Goal: Find specific page/section: Find specific page/section

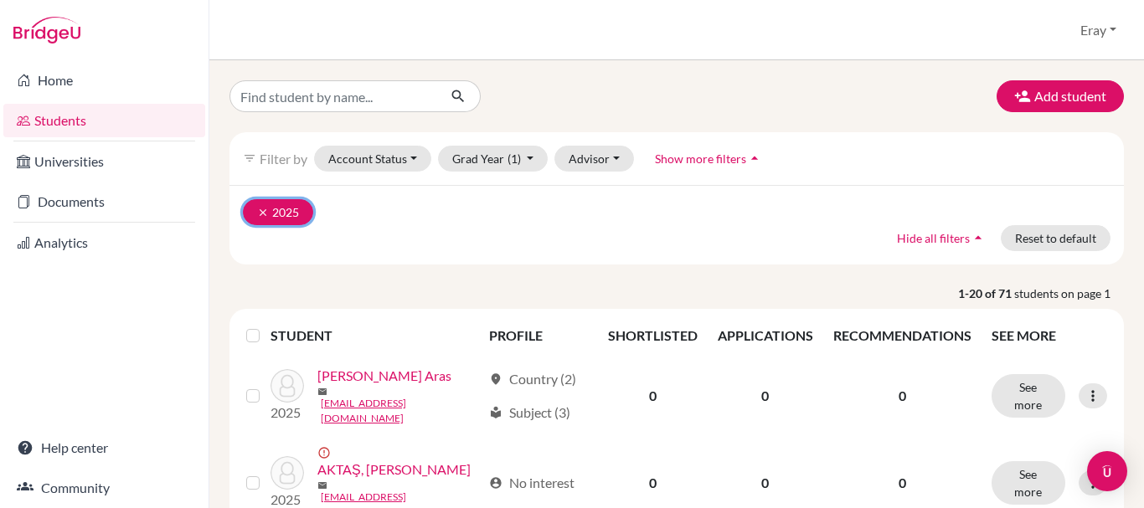
click at [259, 216] on icon "clear" at bounding box center [263, 213] width 12 height 12
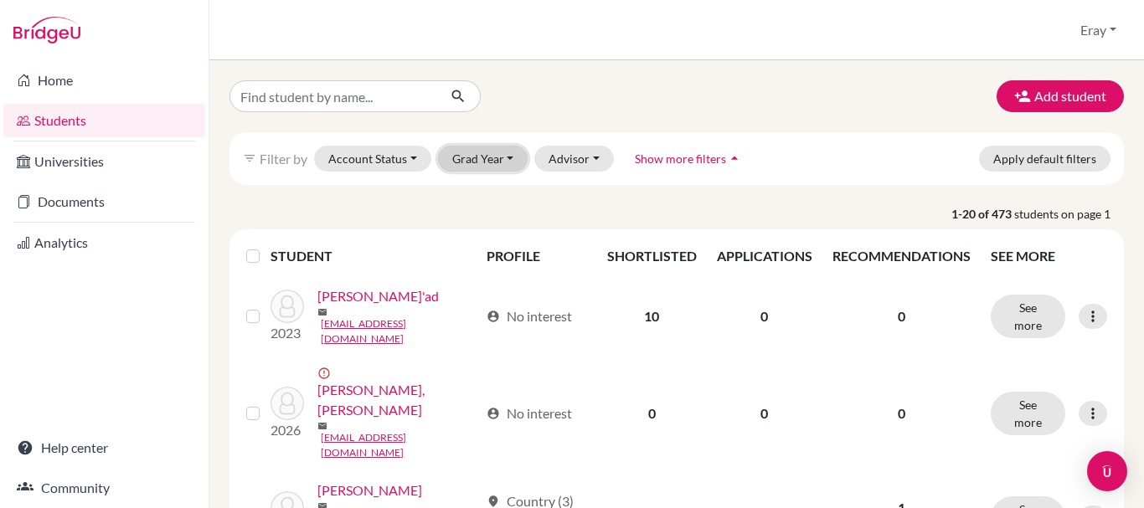
click at [510, 165] on button "Grad Year" at bounding box center [483, 159] width 90 height 26
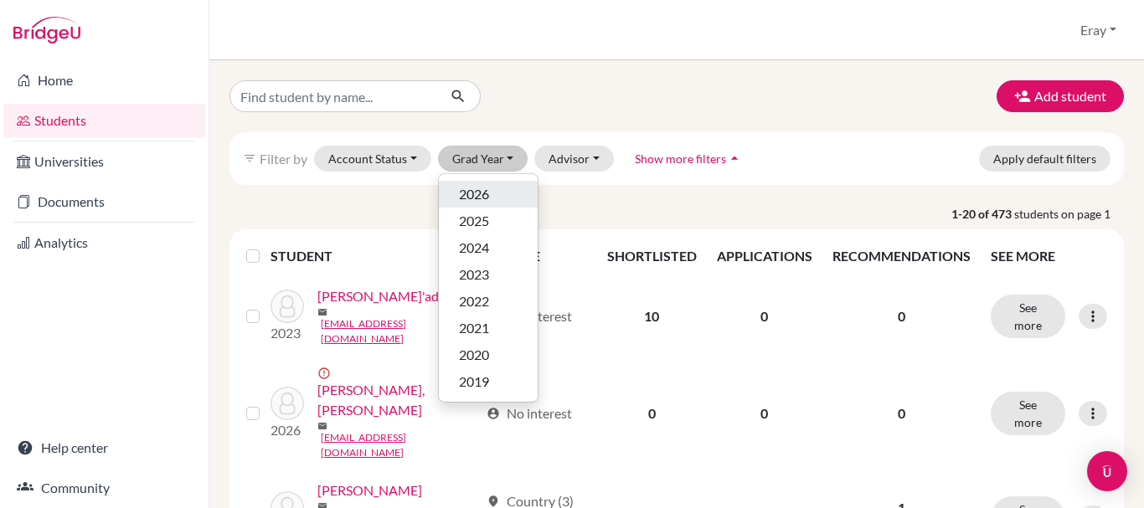
click at [500, 184] on button "2026" at bounding box center [488, 194] width 99 height 27
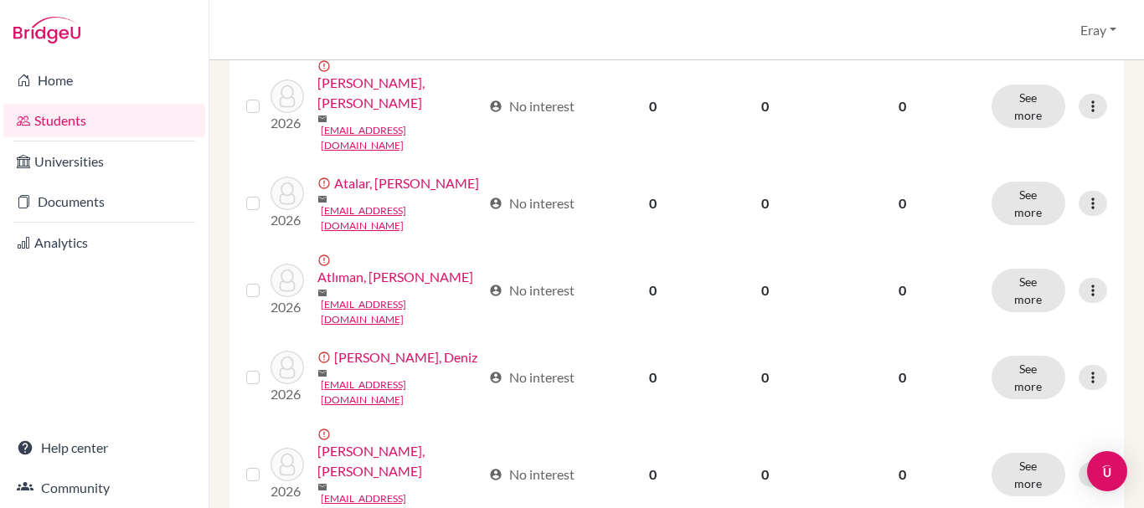
scroll to position [1448, 0]
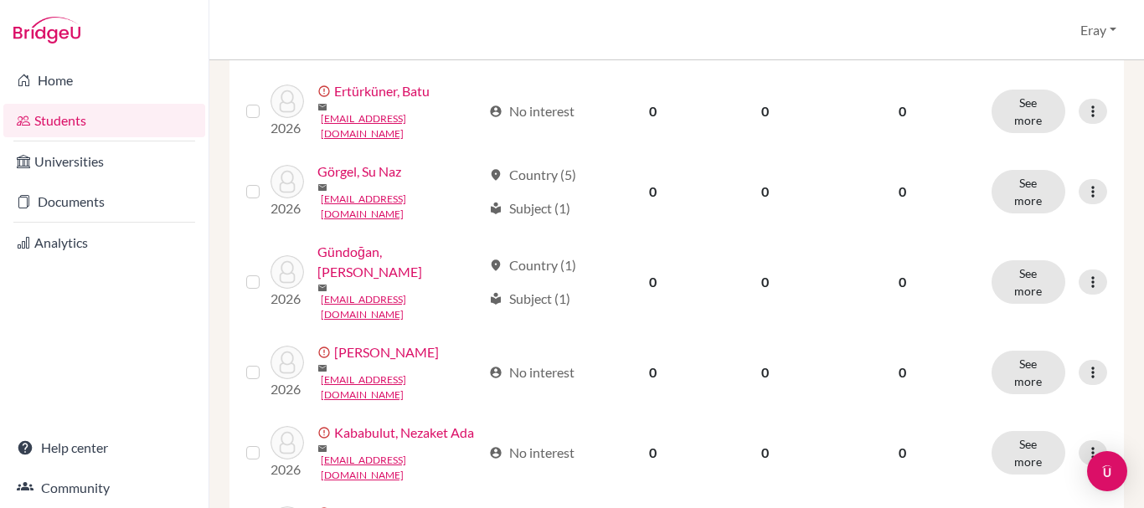
scroll to position [1433, 0]
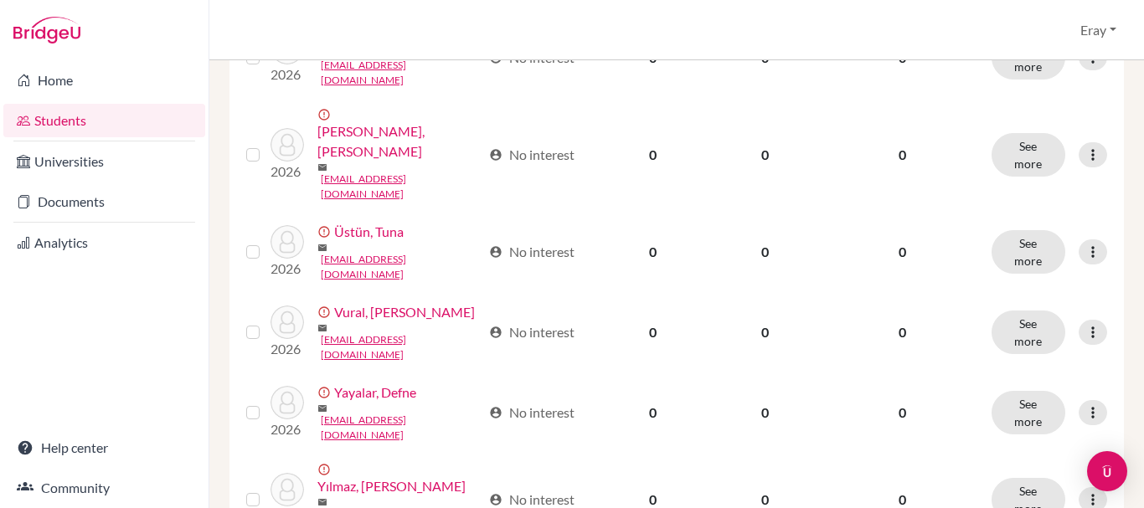
scroll to position [1301, 0]
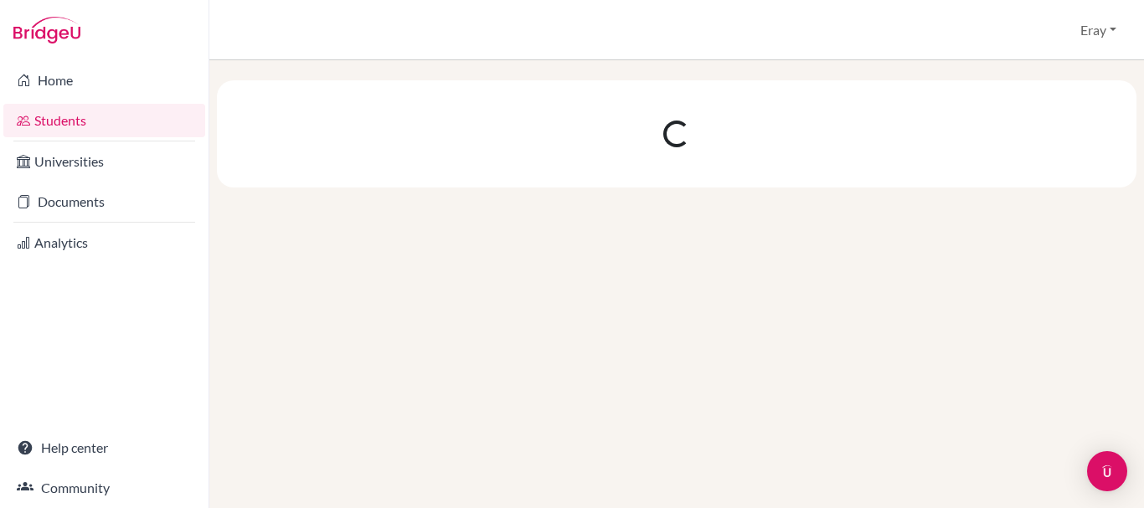
scroll to position [0, 0]
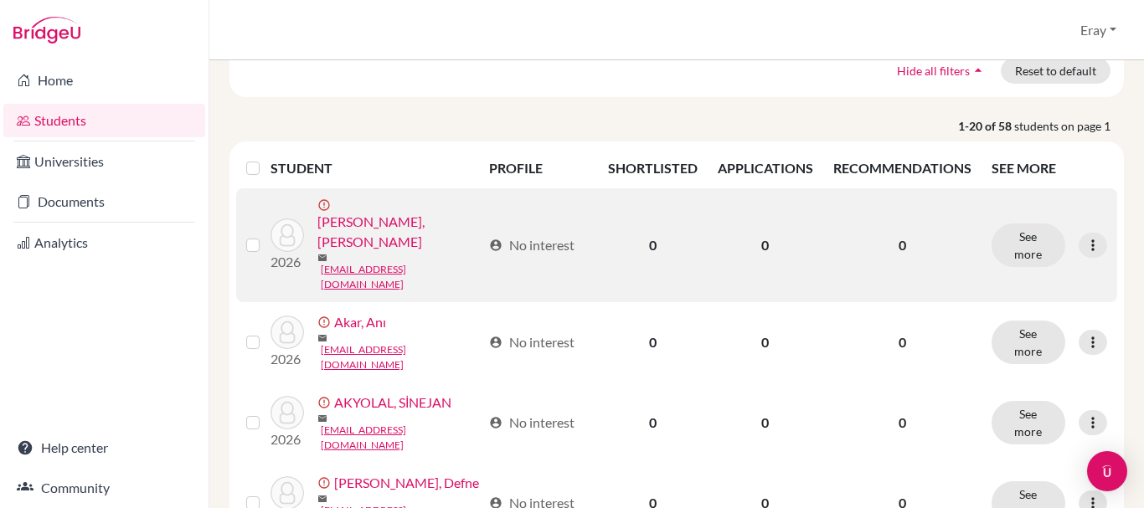
scroll to position [419, 0]
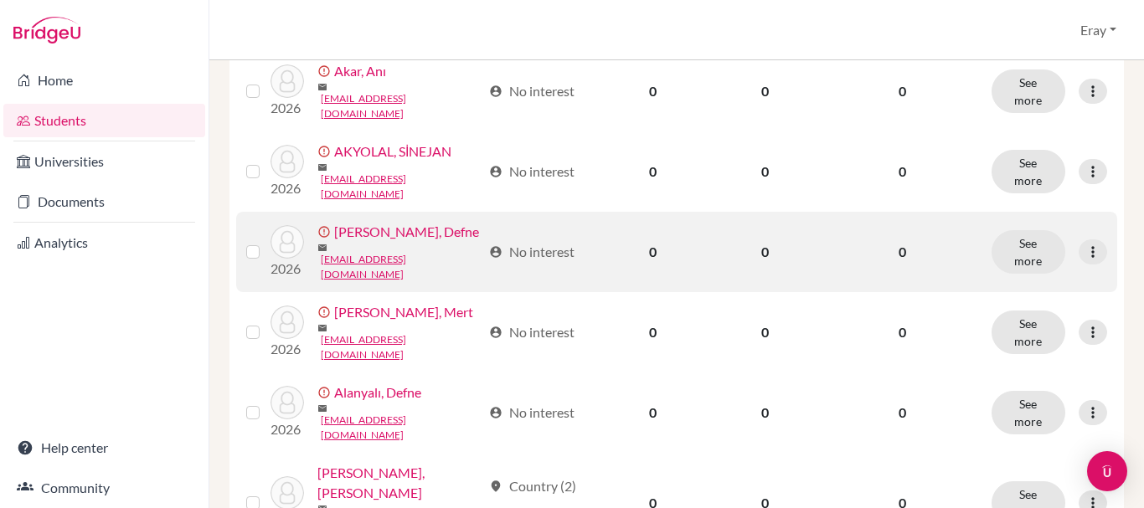
click at [388, 222] on link "[PERSON_NAME], Defne" at bounding box center [406, 232] width 145 height 20
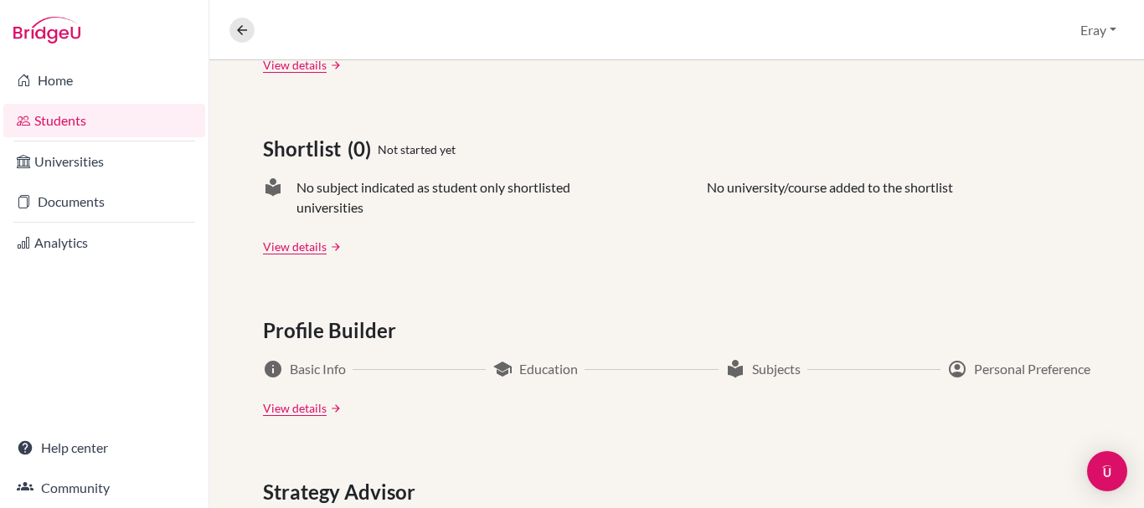
scroll to position [964, 0]
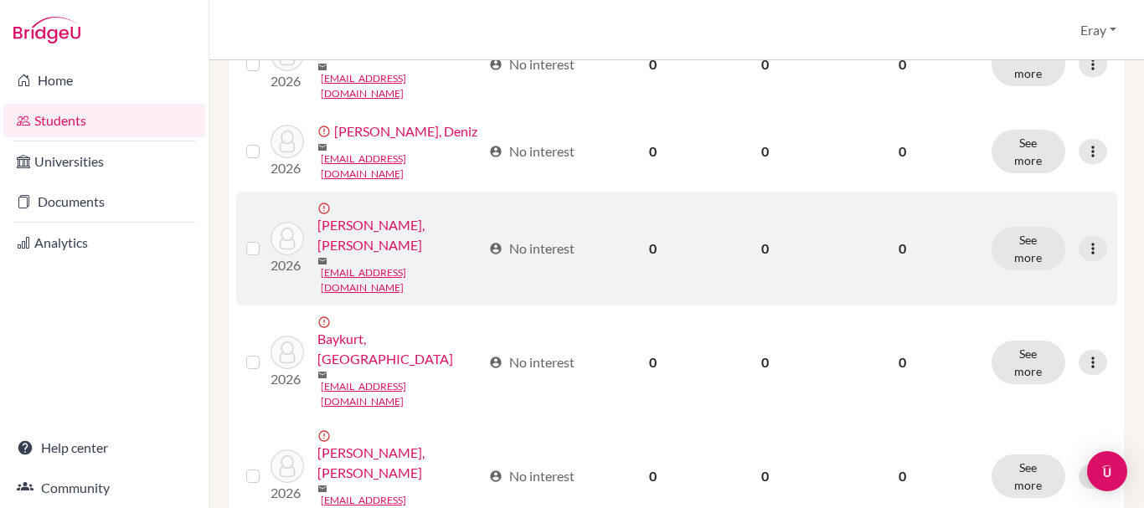
scroll to position [1448, 0]
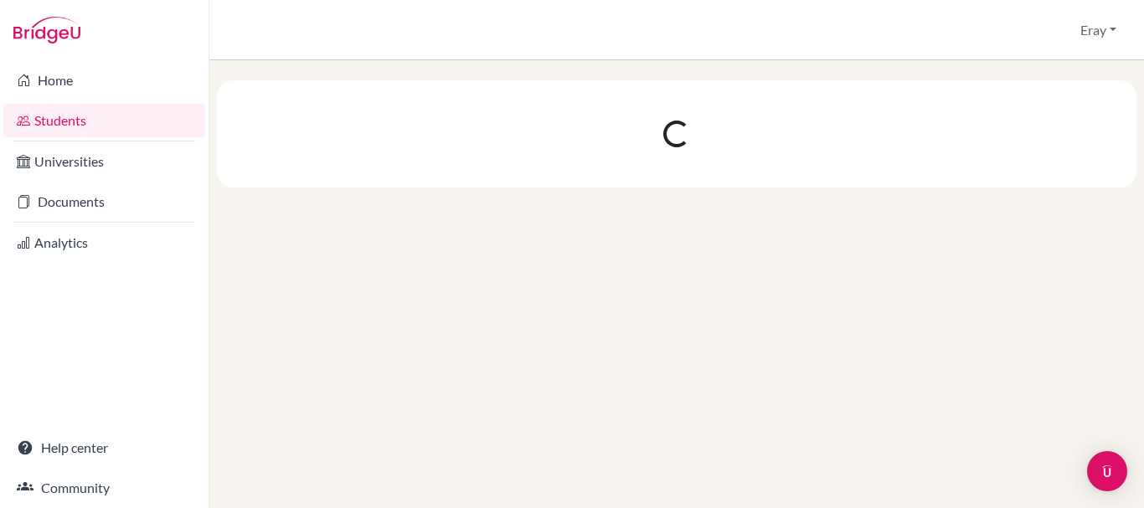
scroll to position [0, 0]
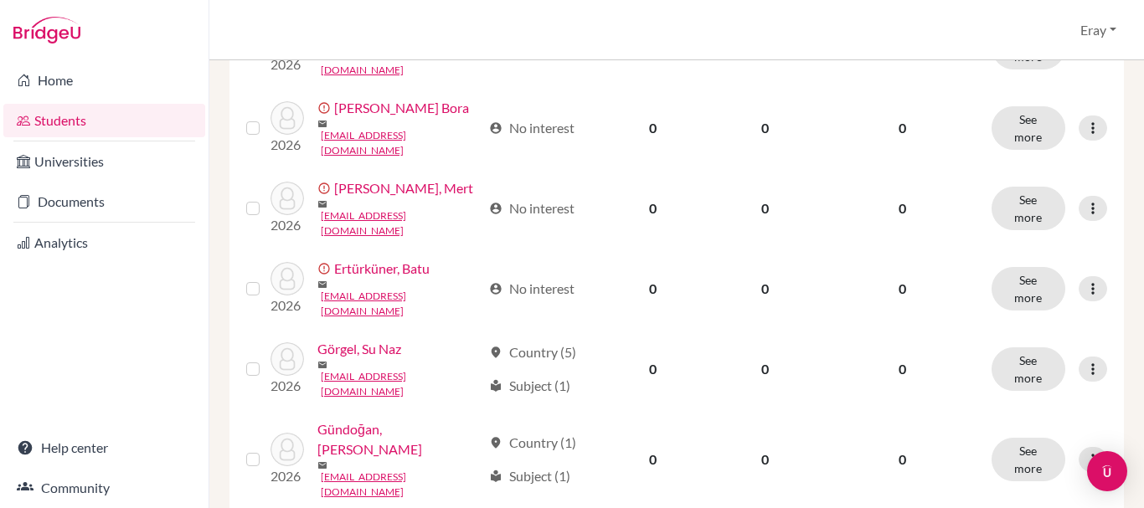
scroll to position [1433, 0]
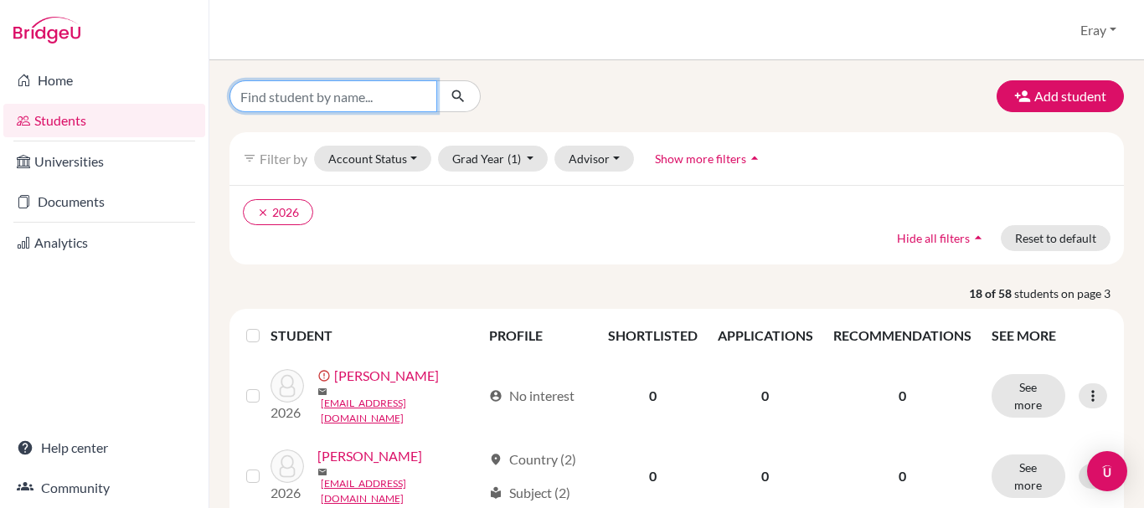
click at [393, 85] on input "Find student by name..." at bounding box center [333, 96] width 208 height 32
type input "defne alanya"
click button "submit" at bounding box center [458, 96] width 44 height 32
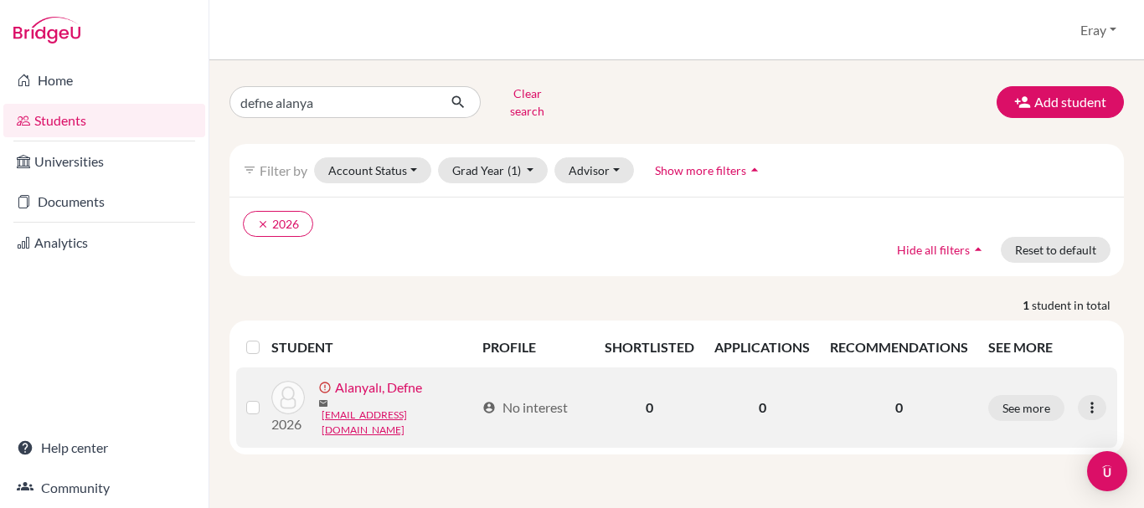
click at [381, 381] on link "Alanyalı, Defne" at bounding box center [378, 388] width 87 height 20
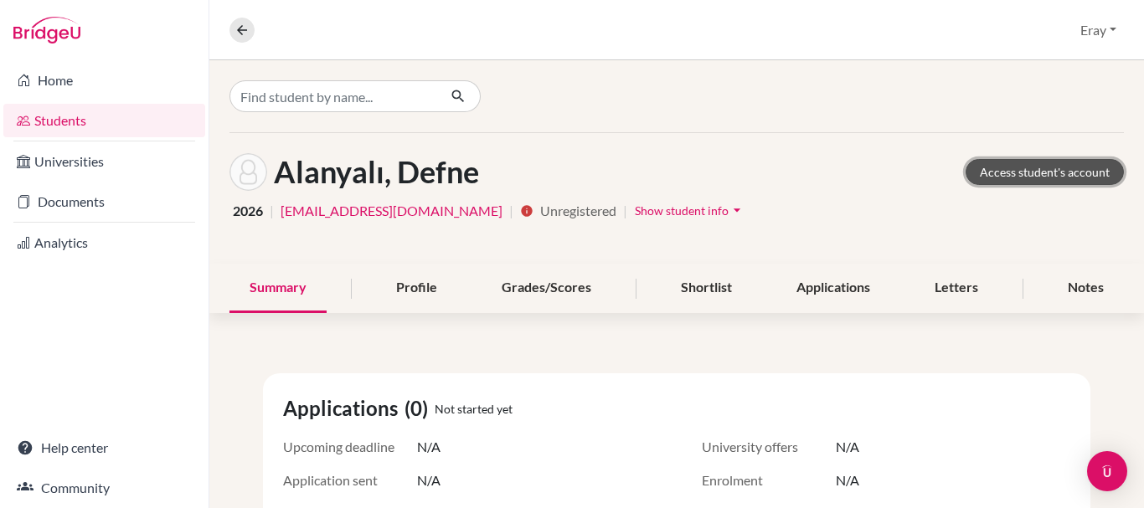
click at [1032, 180] on link "Access student's account" at bounding box center [1044, 172] width 158 height 26
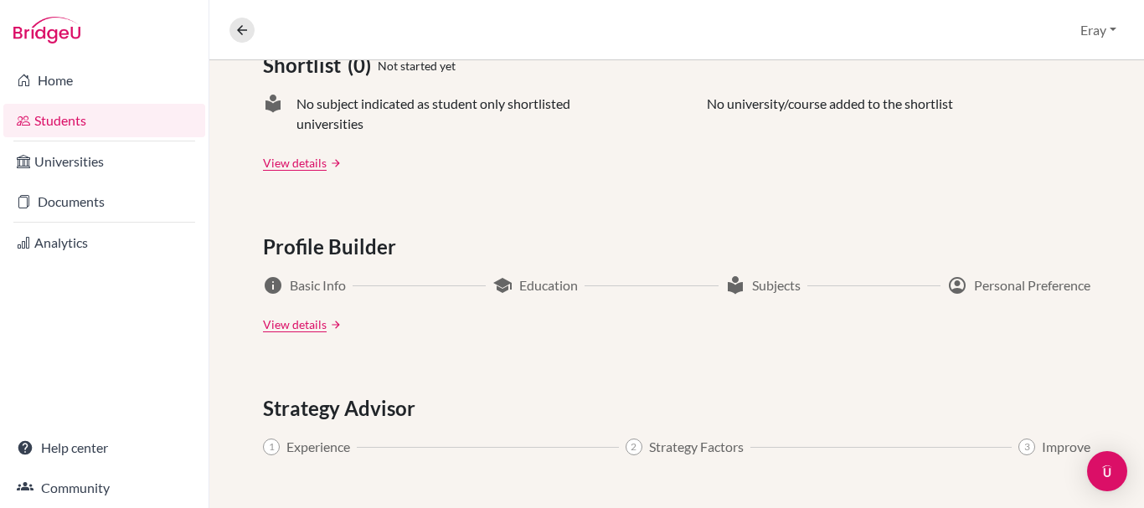
scroll to position [964, 0]
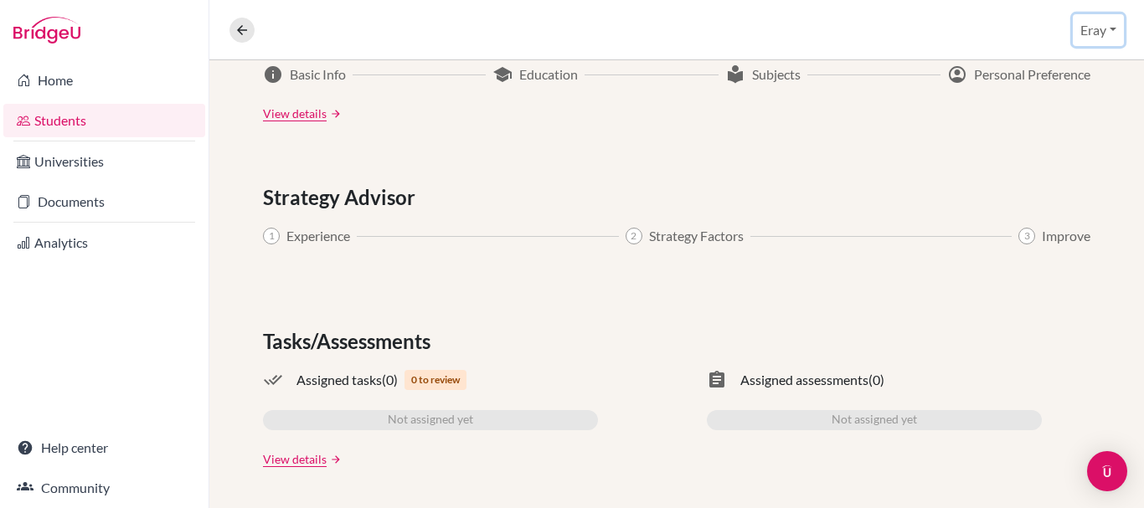
click at [1074, 34] on button "Eray" at bounding box center [1097, 30] width 51 height 32
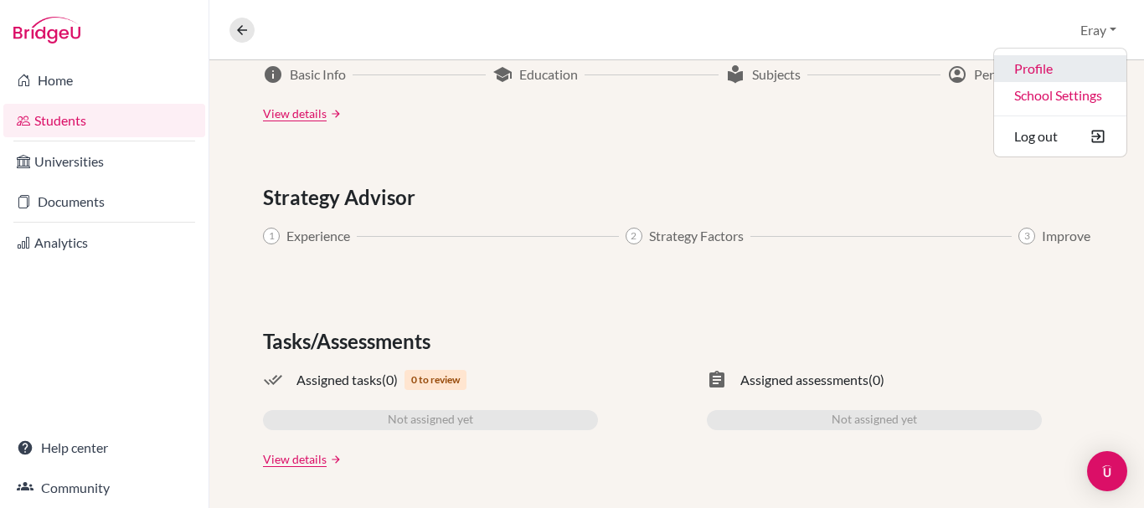
click at [1057, 64] on link "Profile" at bounding box center [1060, 68] width 132 height 27
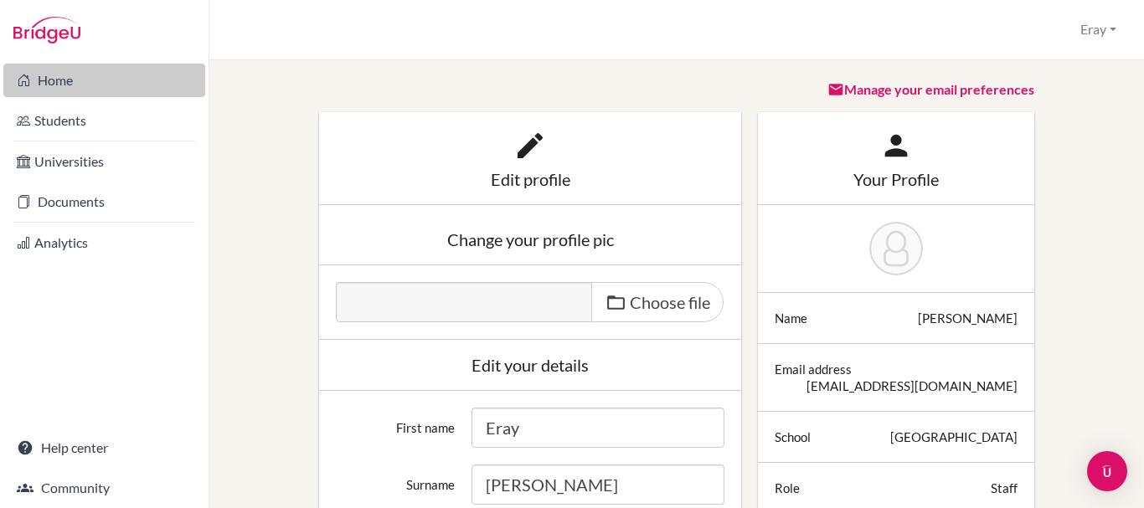
click at [101, 77] on link "Home" at bounding box center [104, 80] width 202 height 33
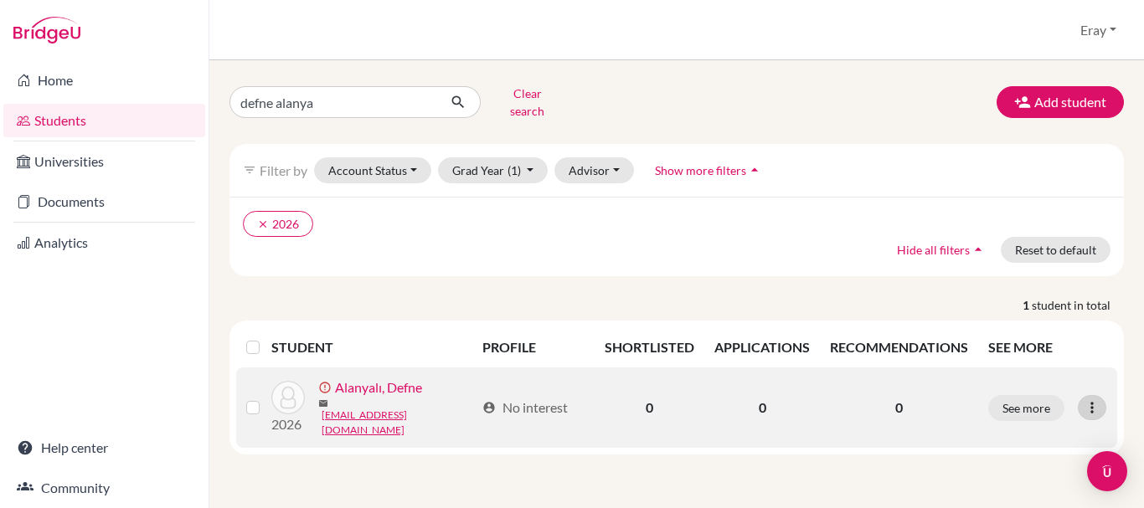
click at [1091, 399] on icon at bounding box center [1091, 407] width 17 height 17
